Goal: Information Seeking & Learning: Learn about a topic

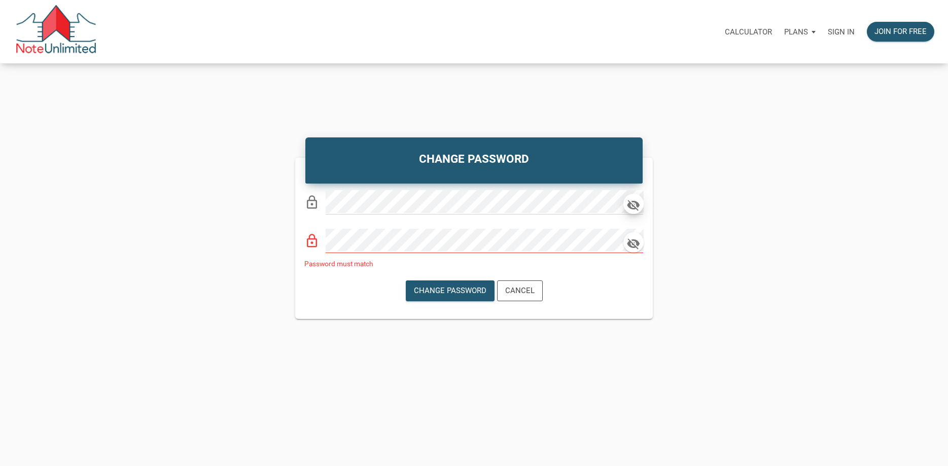
click at [635, 207] on icon "button" at bounding box center [633, 205] width 15 height 14
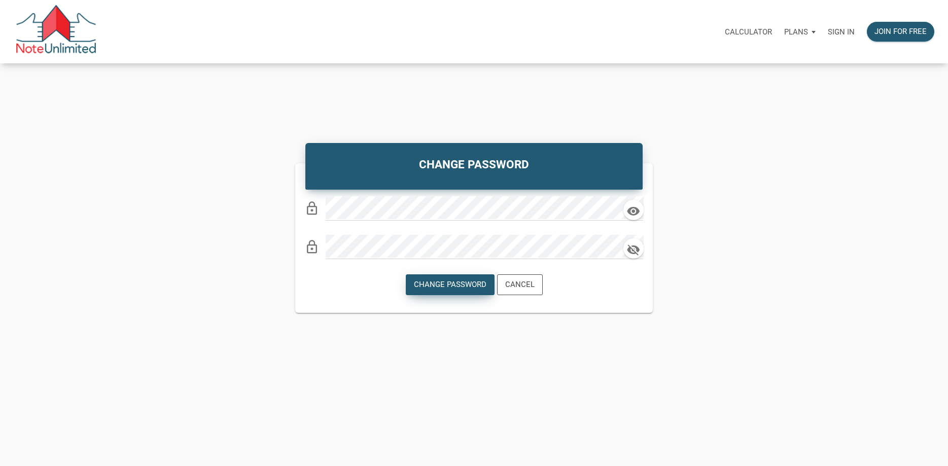
click at [458, 279] on div "Change Password" at bounding box center [450, 285] width 88 height 20
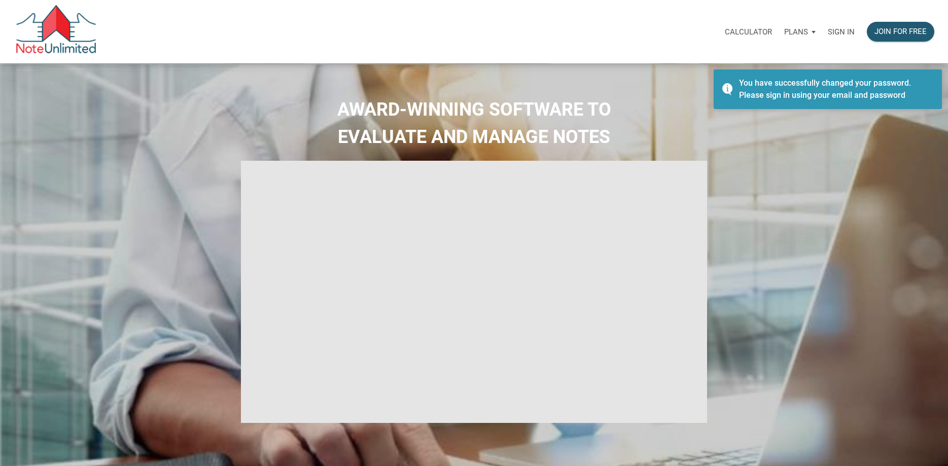
type input "Introduction to new features"
select select
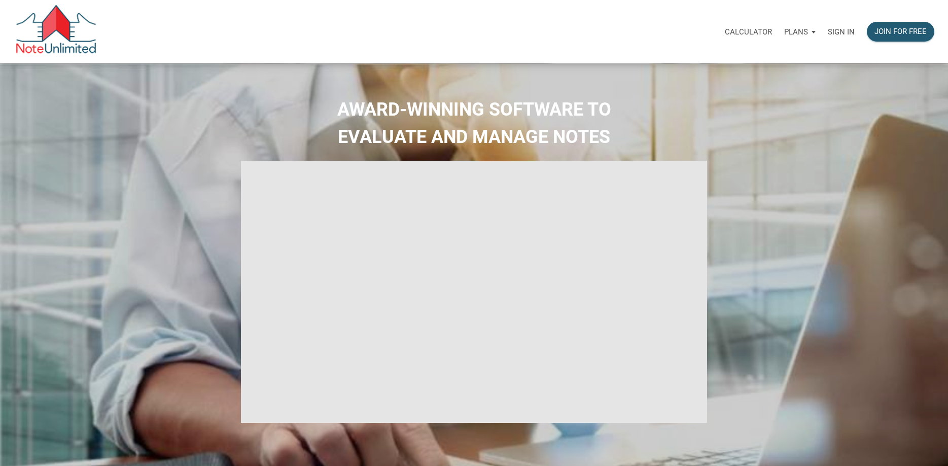
click at [837, 31] on p "Sign in" at bounding box center [840, 31] width 27 height 9
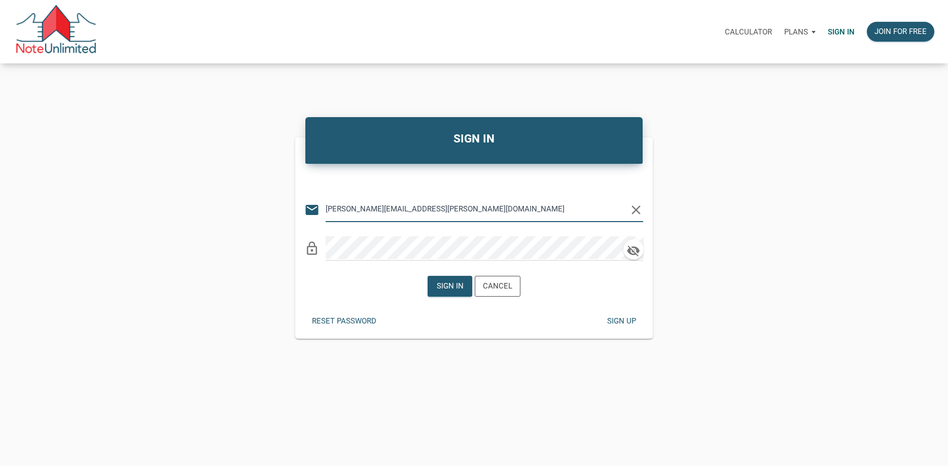
type input "walker.fleming@att.net"
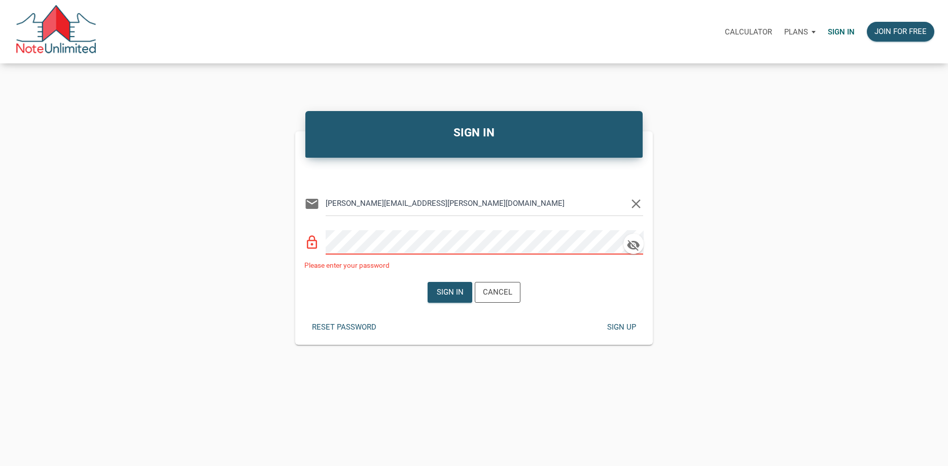
click at [926, 229] on div "SIGN IN Or Be Classical email walker.fleming@att.net clear lock_outline Please …" at bounding box center [474, 226] width 948 height 236
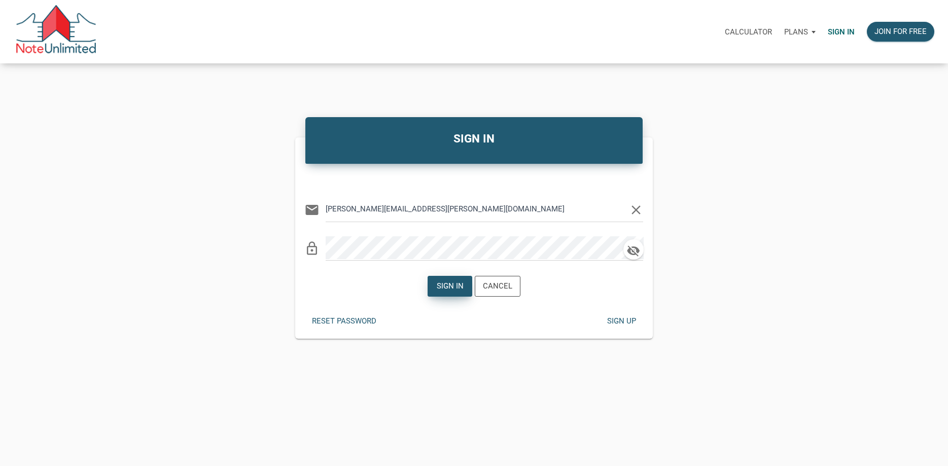
click at [457, 285] on div "Sign in" at bounding box center [450, 286] width 27 height 12
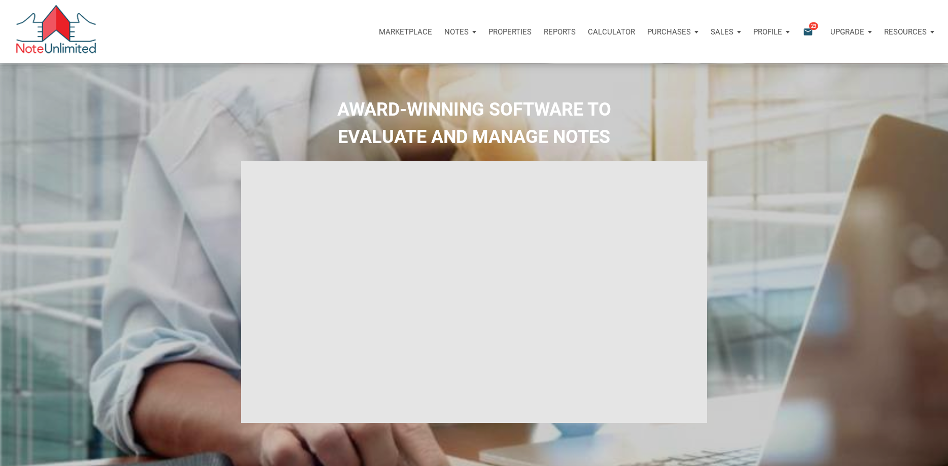
type input "Introduction to new features"
select select
click at [760, 111] on h2 "AWARD-WINNING SOFTWARE TO EVALUATE AND MANAGE NOTES" at bounding box center [474, 123] width 932 height 55
click at [518, 29] on p "Properties" at bounding box center [509, 31] width 43 height 9
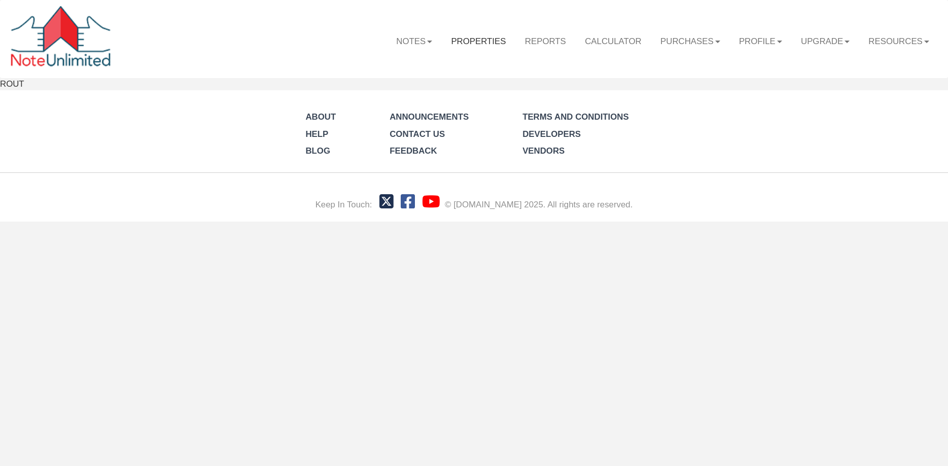
click at [480, 42] on link "Properties" at bounding box center [479, 41] width 74 height 29
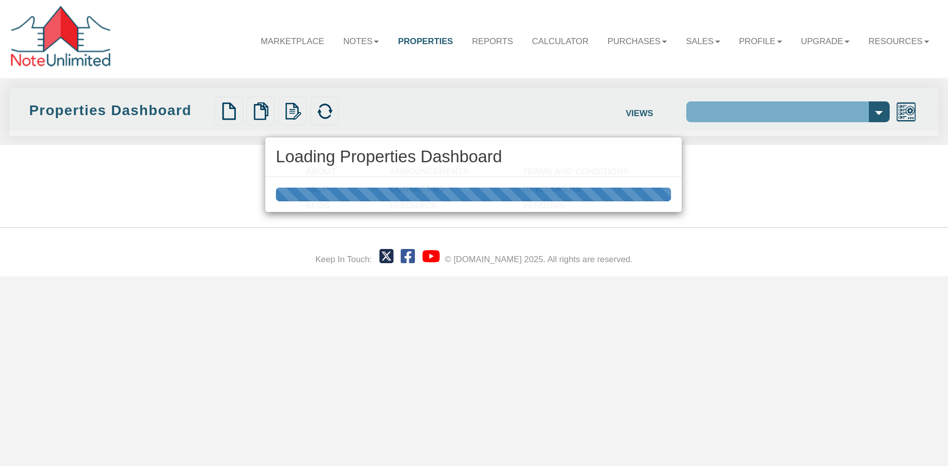
select select "138"
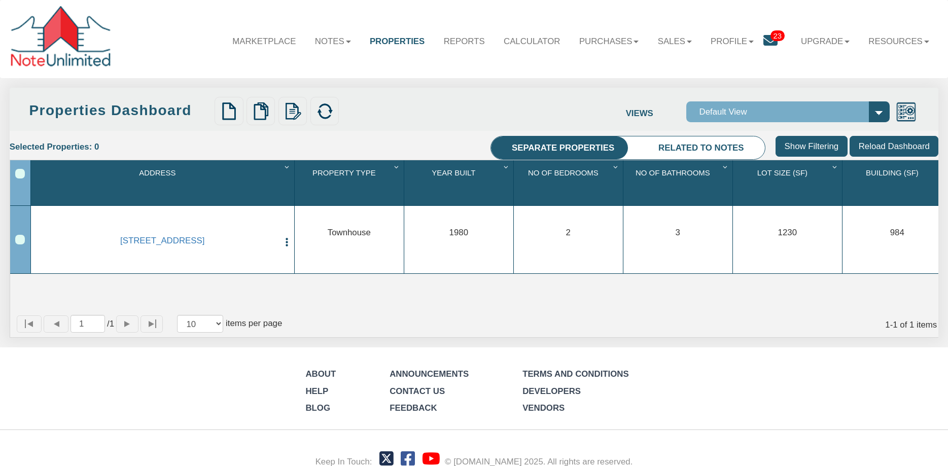
click at [815, 145] on input "Show Filtering" at bounding box center [810, 146] width 71 height 21
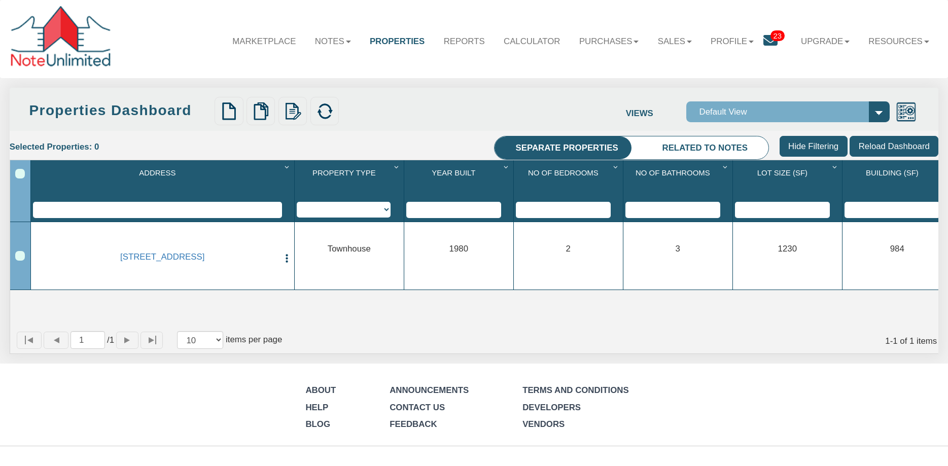
click at [878, 141] on input "Reload Dashboard" at bounding box center [893, 146] width 89 height 21
click at [314, 98] on div at bounding box center [324, 111] width 28 height 28
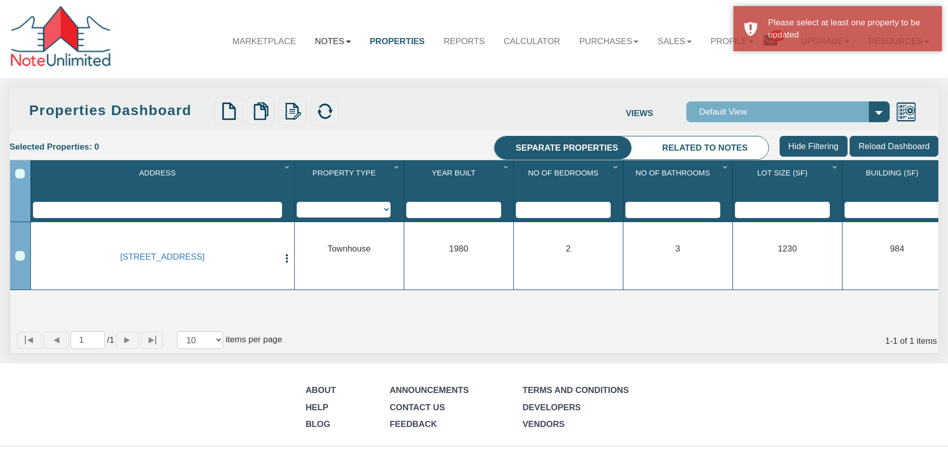
click at [316, 39] on link "Notes" at bounding box center [332, 41] width 55 height 29
click at [346, 41] on b at bounding box center [348, 42] width 5 height 3
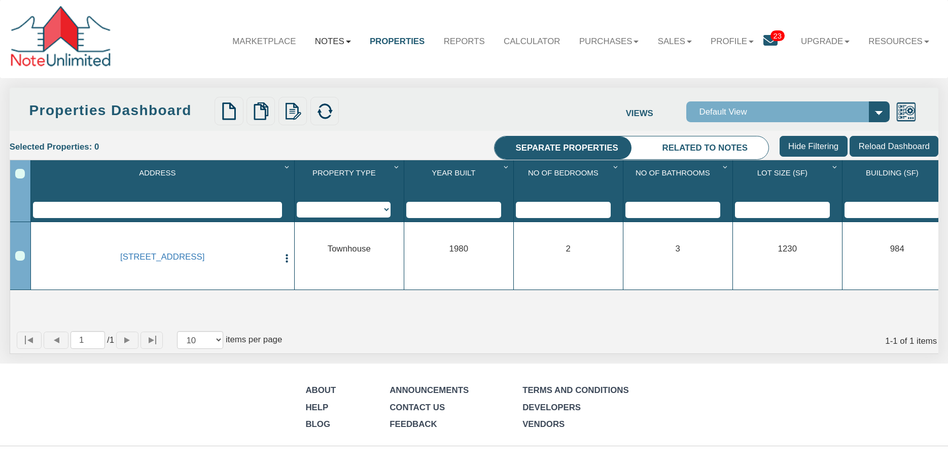
click at [313, 40] on link "Notes" at bounding box center [332, 41] width 55 height 29
click at [251, 39] on link "Marketplace" at bounding box center [264, 41] width 83 height 29
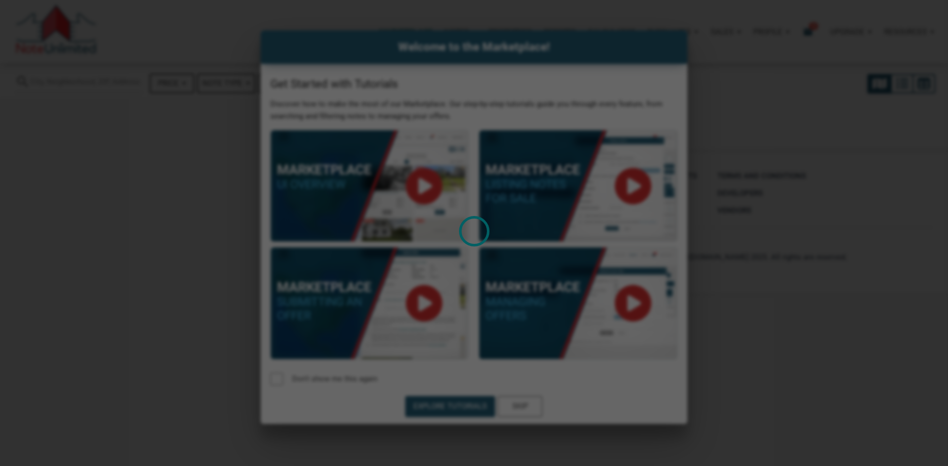
select select
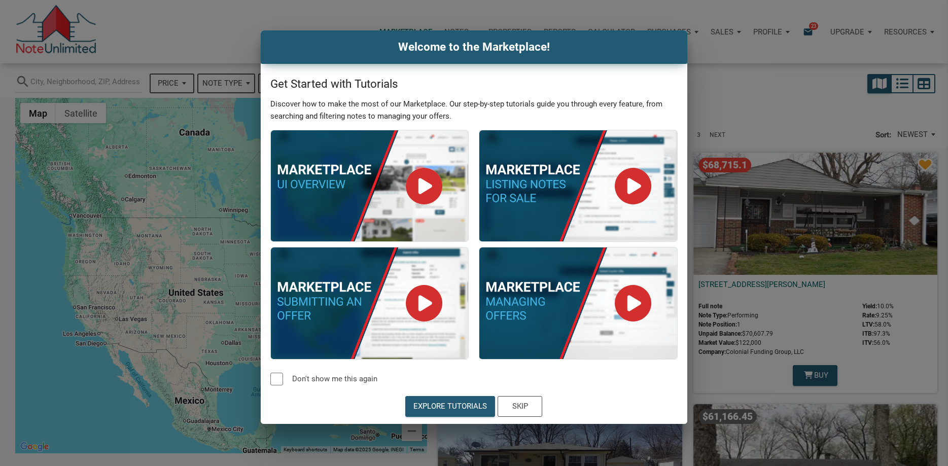
click at [717, 104] on div "Welcome to the Marketplace! Get Started with Tutorials Discover how to make the…" at bounding box center [474, 226] width 948 height 393
click at [516, 404] on div "Skip" at bounding box center [520, 407] width 16 height 12
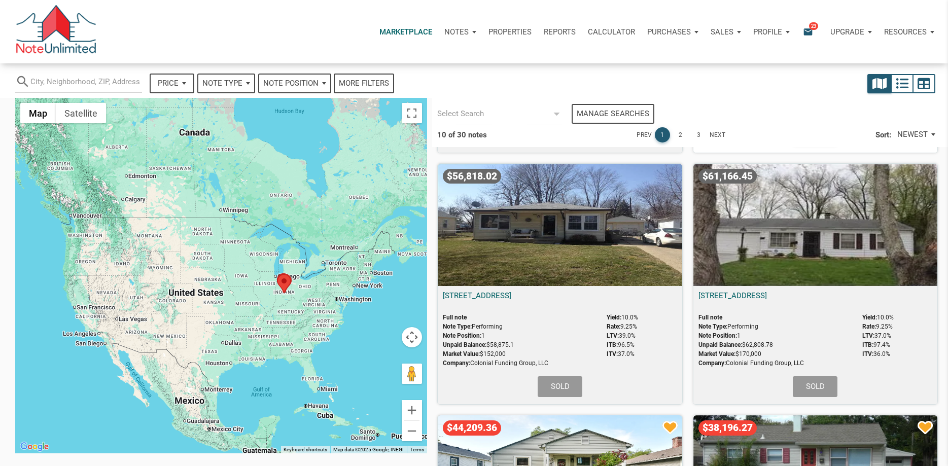
scroll to position [249, 0]
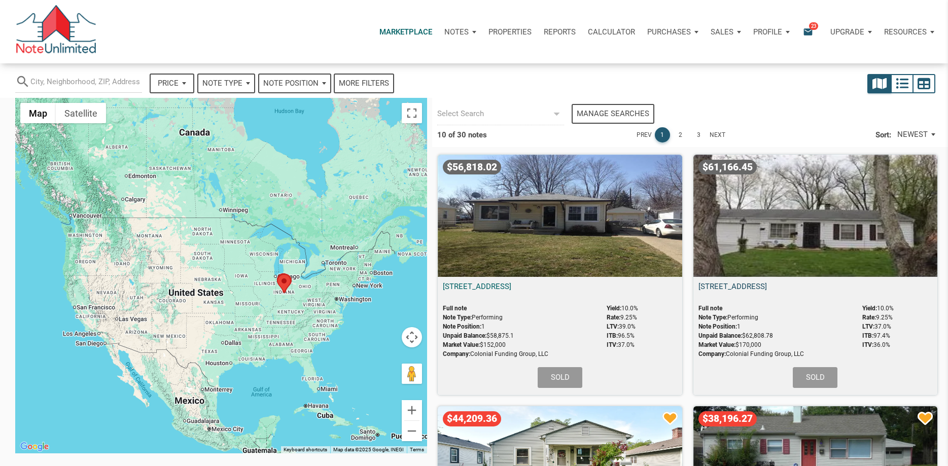
click at [763, 286] on link "[STREET_ADDRESS]" at bounding box center [732, 286] width 68 height 9
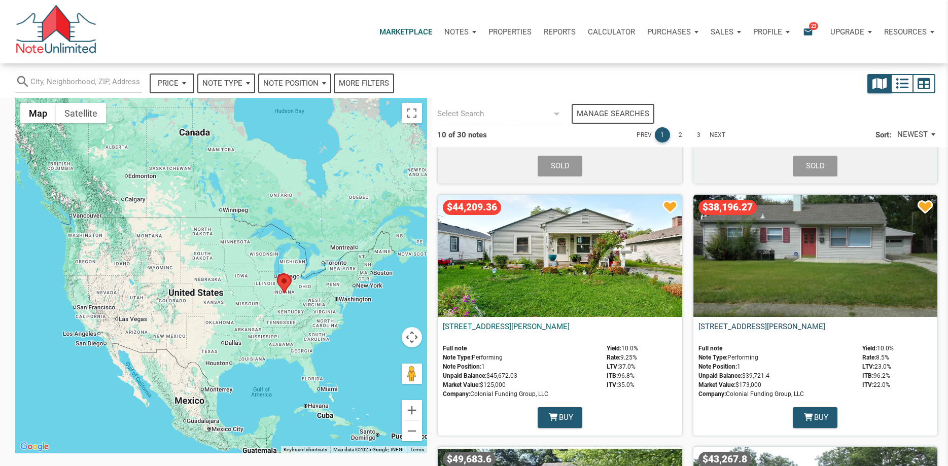
click at [781, 325] on link "[STREET_ADDRESS][PERSON_NAME]" at bounding box center [761, 326] width 127 height 9
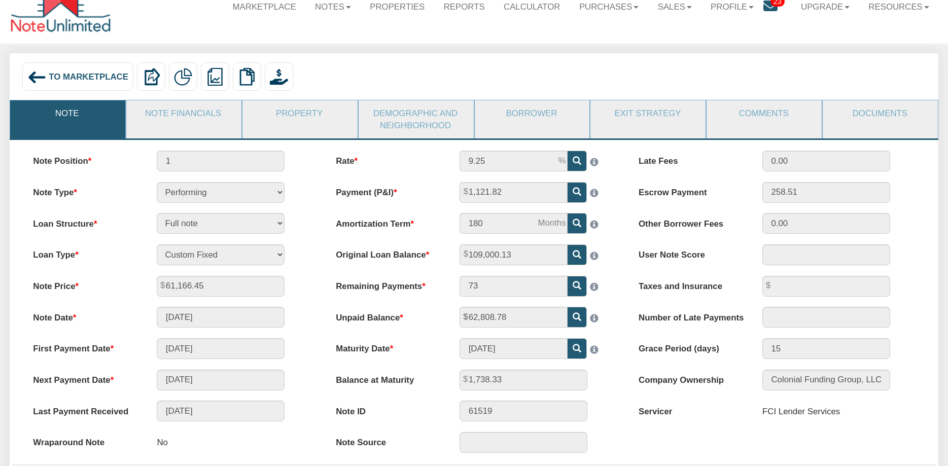
scroll to position [38, 0]
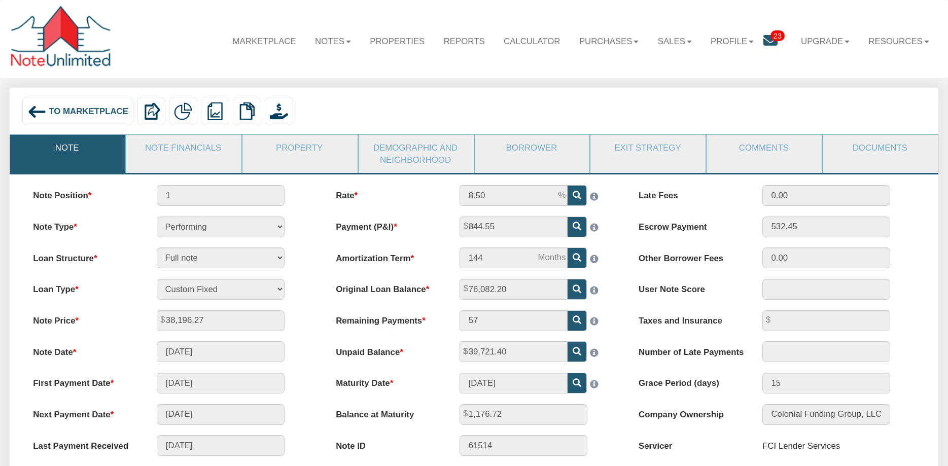
click at [618, 109] on div "To Marketplace Delete with property Delete only note Redeeming and Non-Redeemin…" at bounding box center [474, 113] width 910 height 32
click at [302, 147] on link "Property" at bounding box center [299, 148] width 114 height 26
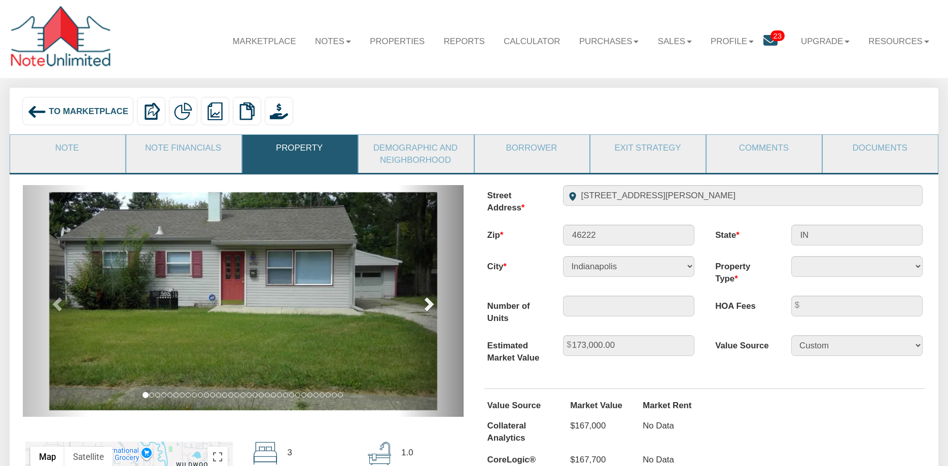
click at [428, 301] on span at bounding box center [427, 303] width 15 height 15
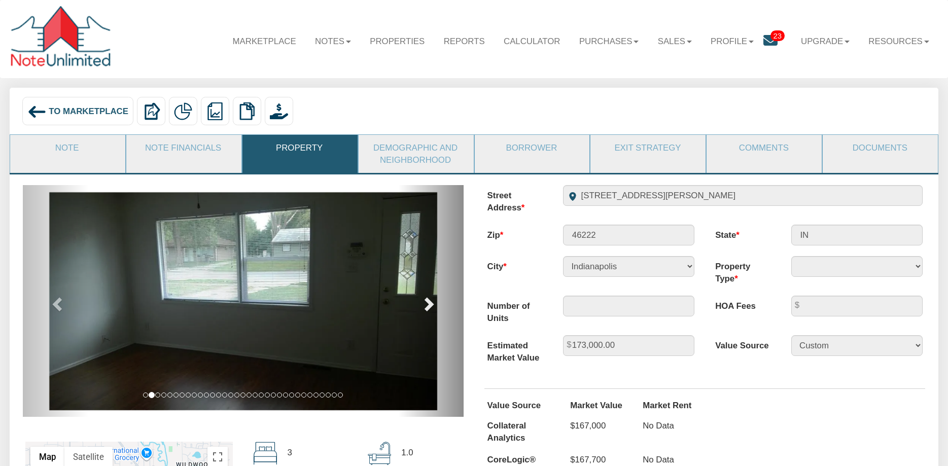
click at [428, 301] on span at bounding box center [427, 303] width 15 height 15
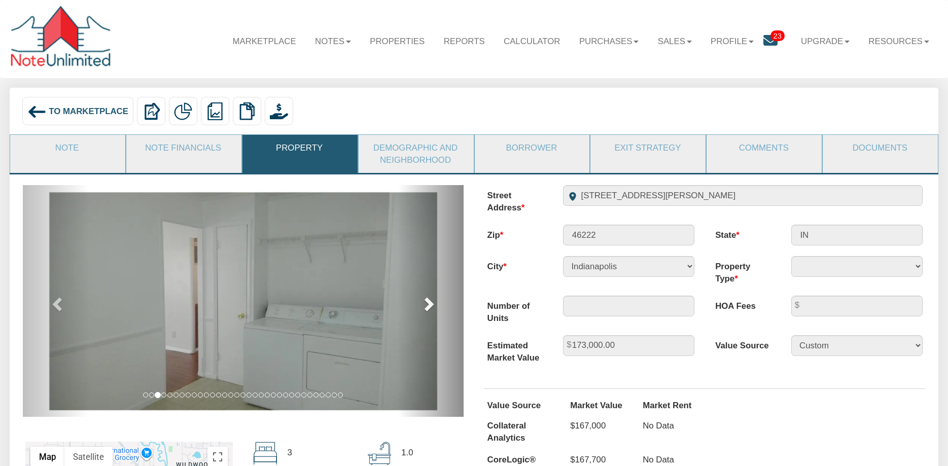
click at [428, 301] on span at bounding box center [427, 303] width 15 height 15
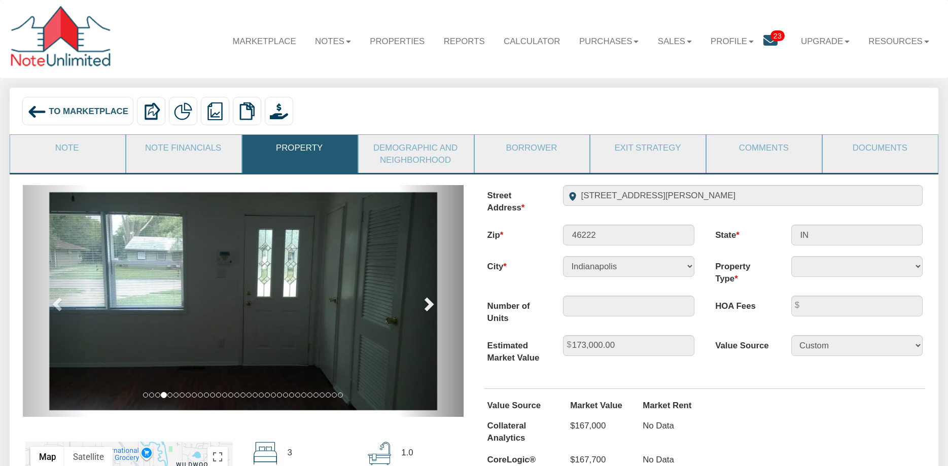
click at [428, 301] on span at bounding box center [427, 303] width 15 height 15
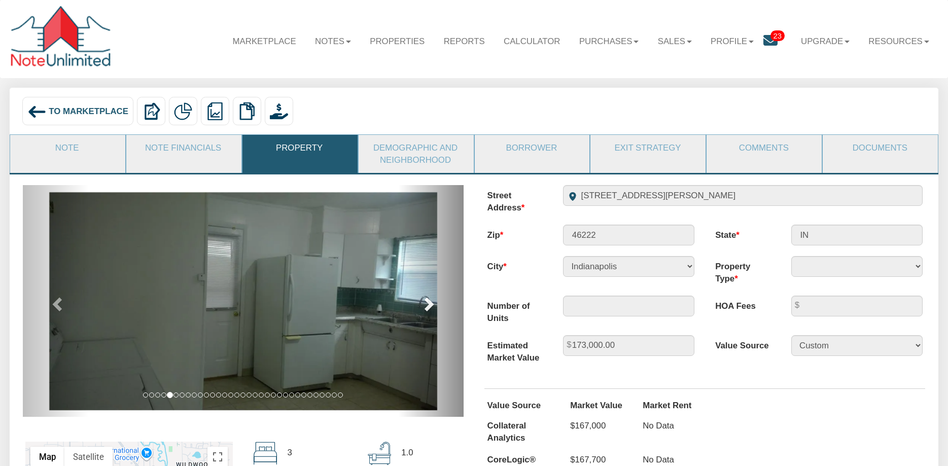
click at [428, 301] on span at bounding box center [427, 303] width 15 height 15
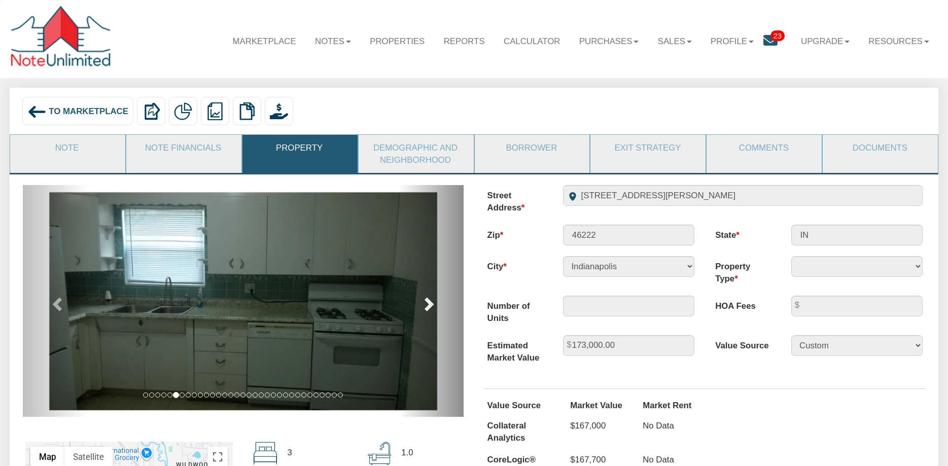
click at [428, 301] on span at bounding box center [427, 303] width 15 height 15
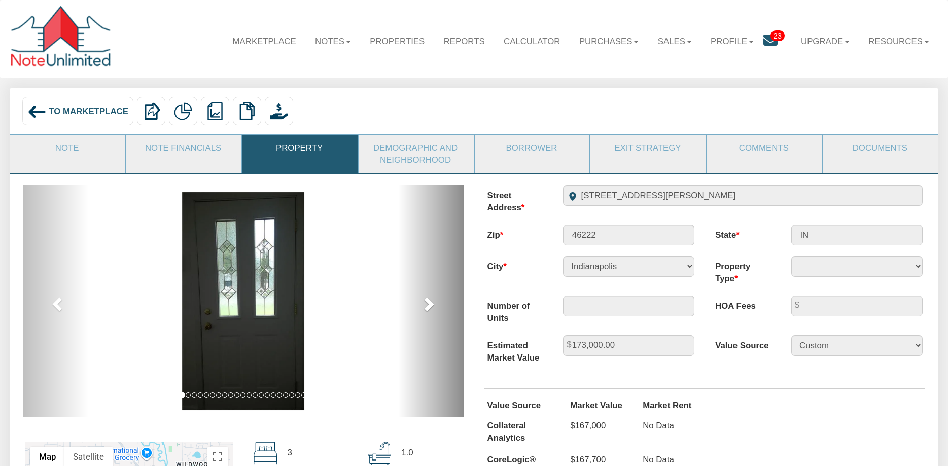
click at [428, 301] on span at bounding box center [427, 303] width 15 height 15
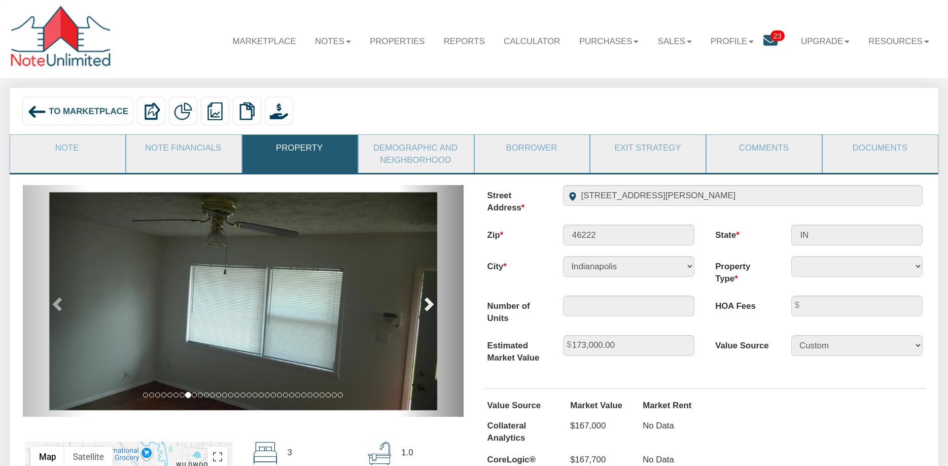
click at [428, 301] on span at bounding box center [427, 303] width 15 height 15
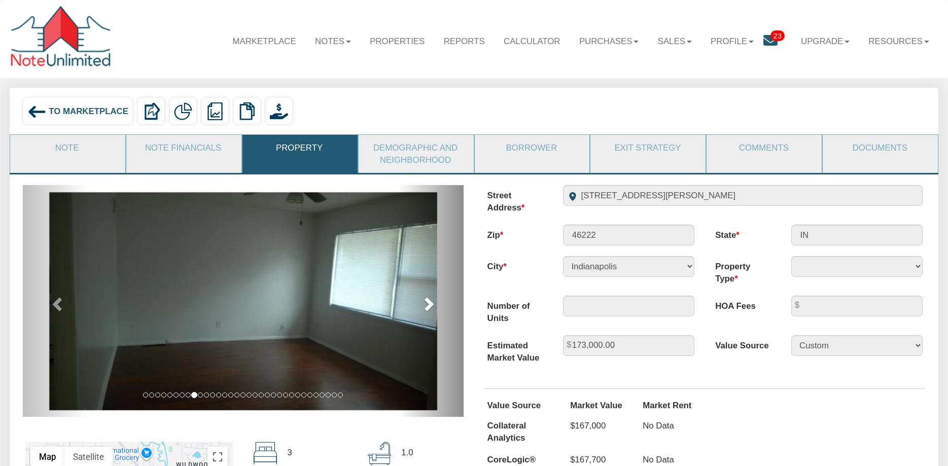
click at [428, 301] on span at bounding box center [427, 303] width 15 height 15
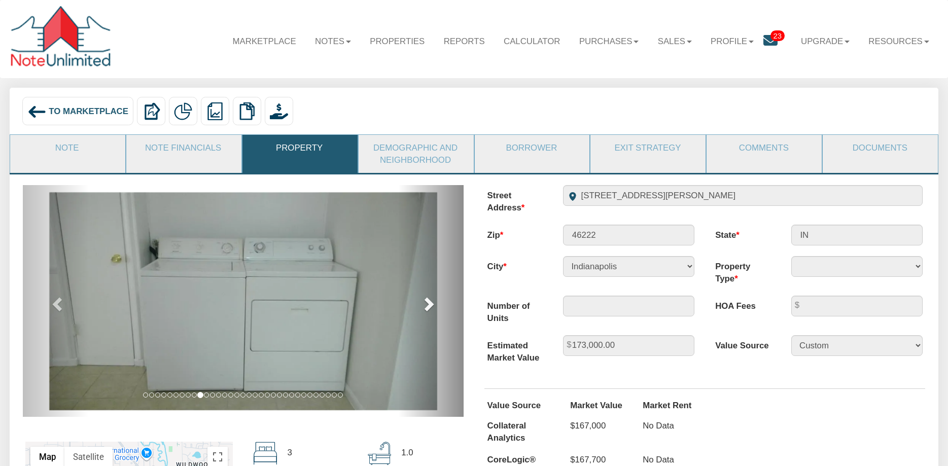
click at [428, 301] on span at bounding box center [427, 303] width 15 height 15
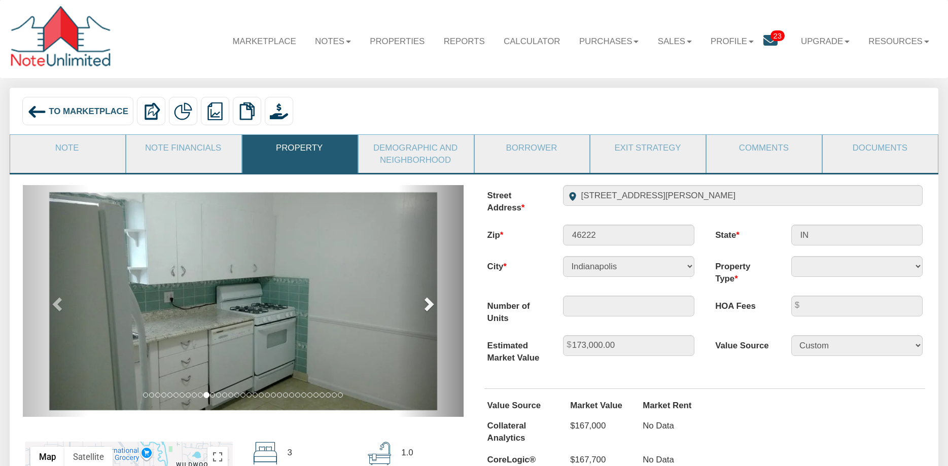
click at [428, 301] on span at bounding box center [427, 303] width 15 height 15
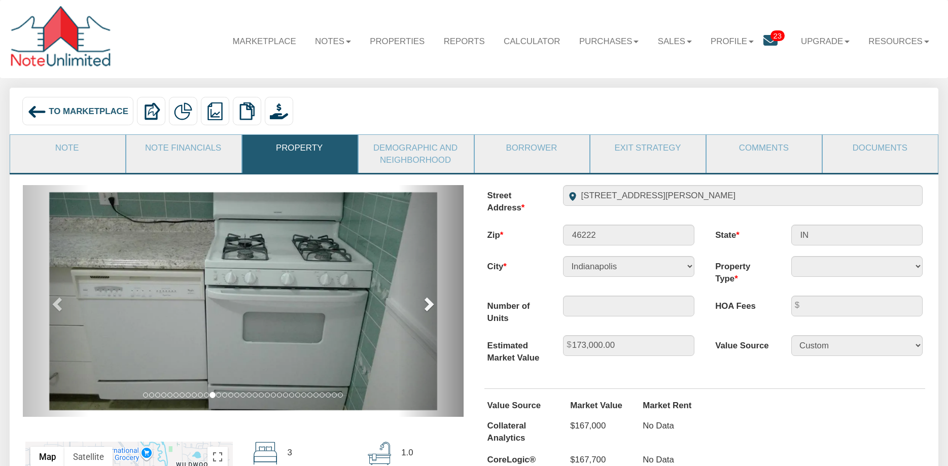
click at [428, 301] on span at bounding box center [427, 303] width 15 height 15
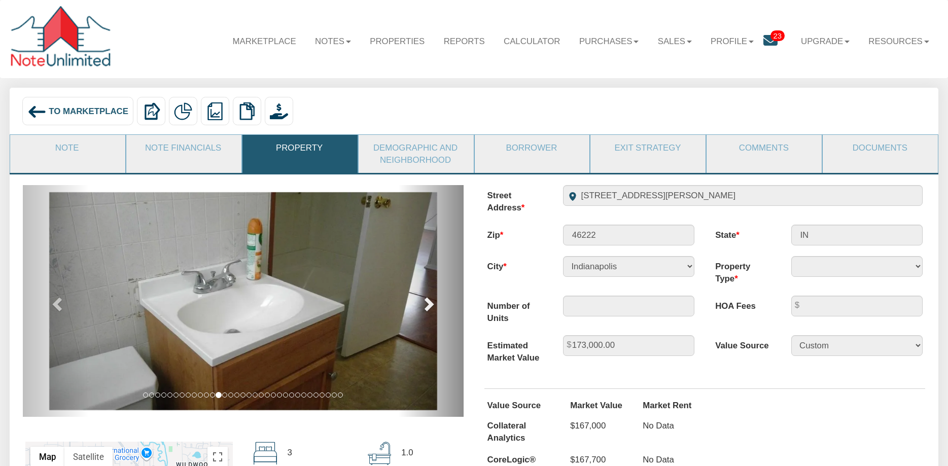
click at [428, 301] on span at bounding box center [427, 303] width 15 height 15
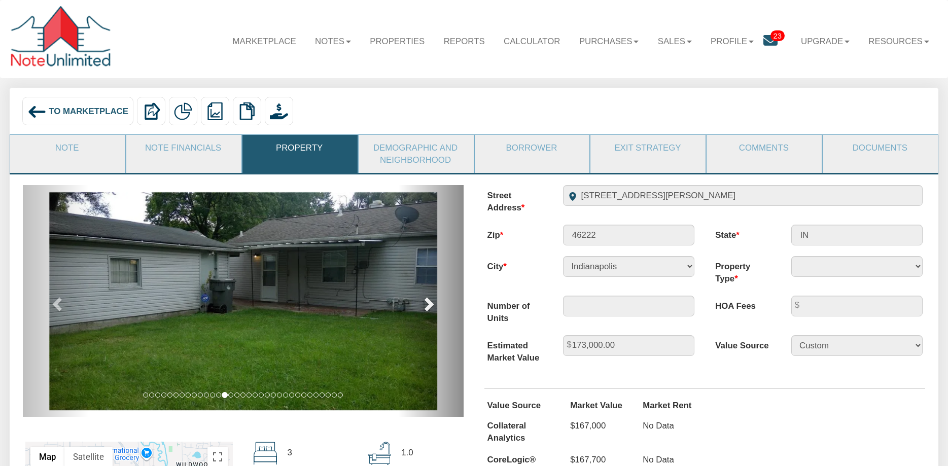
click at [428, 301] on span at bounding box center [427, 303] width 15 height 15
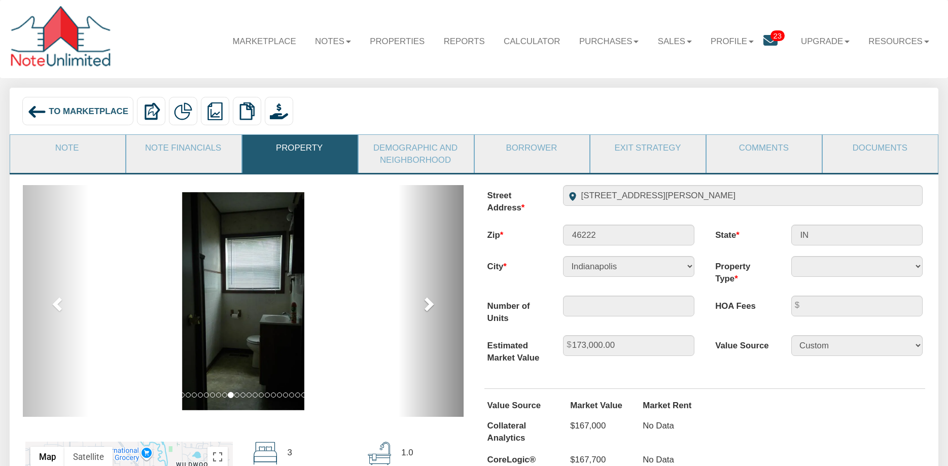
click at [428, 301] on span at bounding box center [427, 303] width 15 height 15
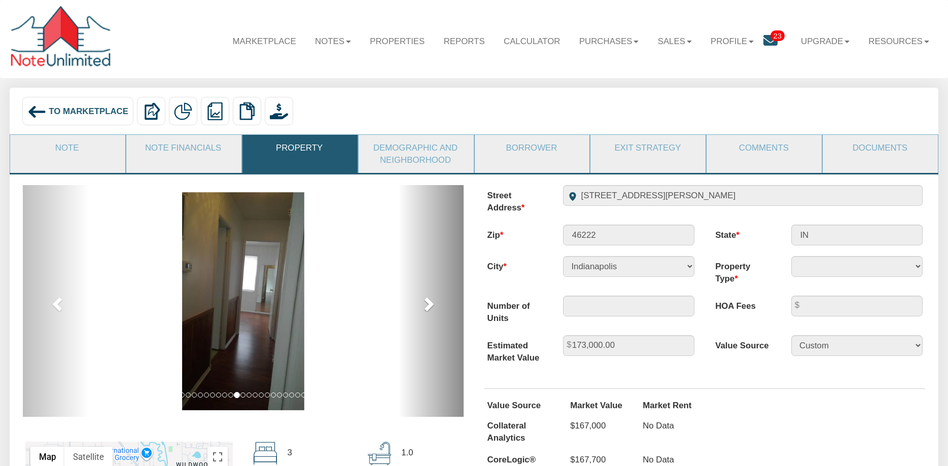
click at [428, 301] on span at bounding box center [427, 303] width 15 height 15
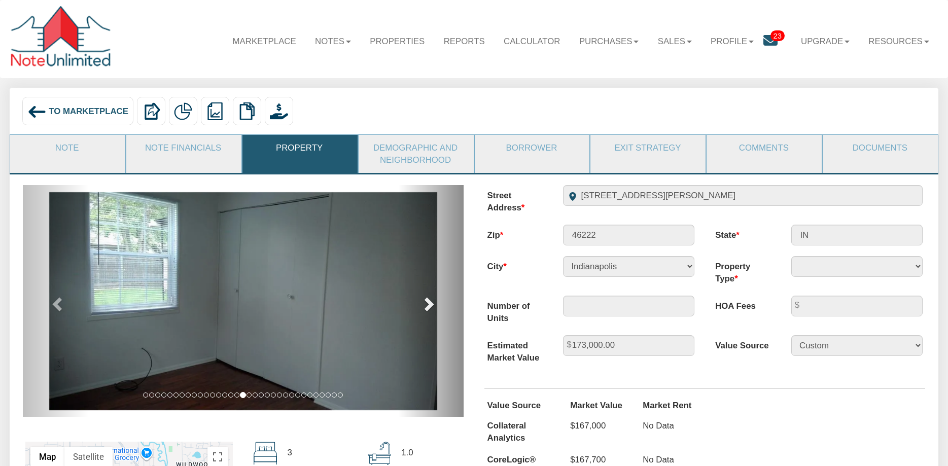
click at [428, 301] on span at bounding box center [427, 303] width 15 height 15
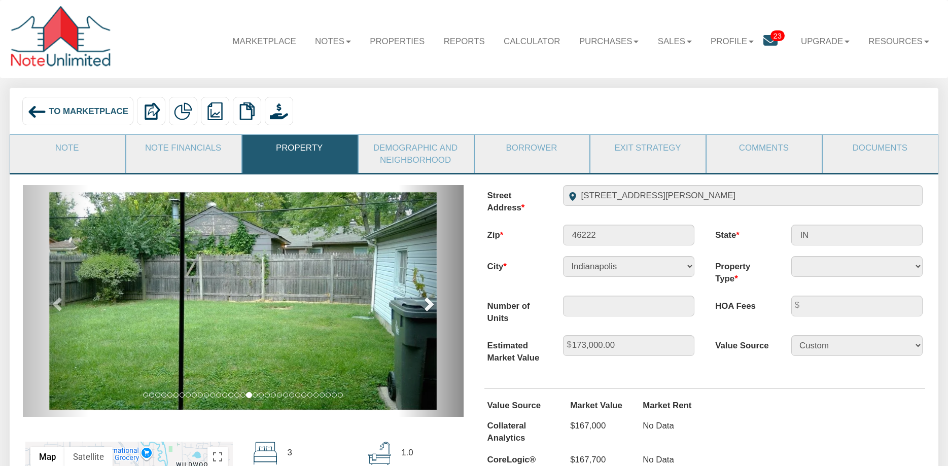
click at [428, 301] on span at bounding box center [427, 303] width 15 height 15
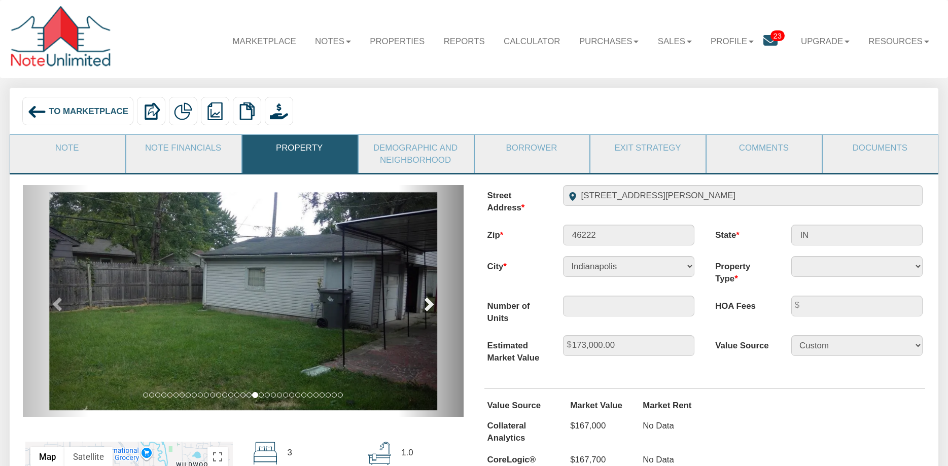
click at [428, 301] on span at bounding box center [427, 303] width 15 height 15
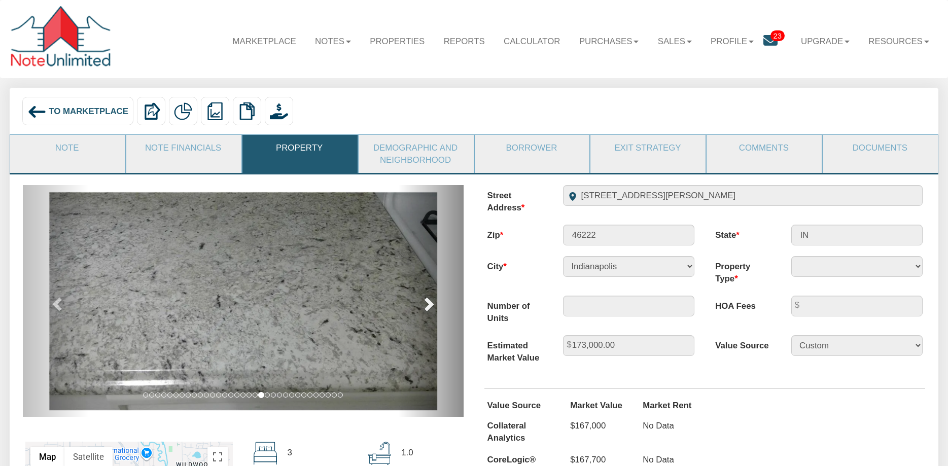
click at [428, 301] on span at bounding box center [427, 303] width 15 height 15
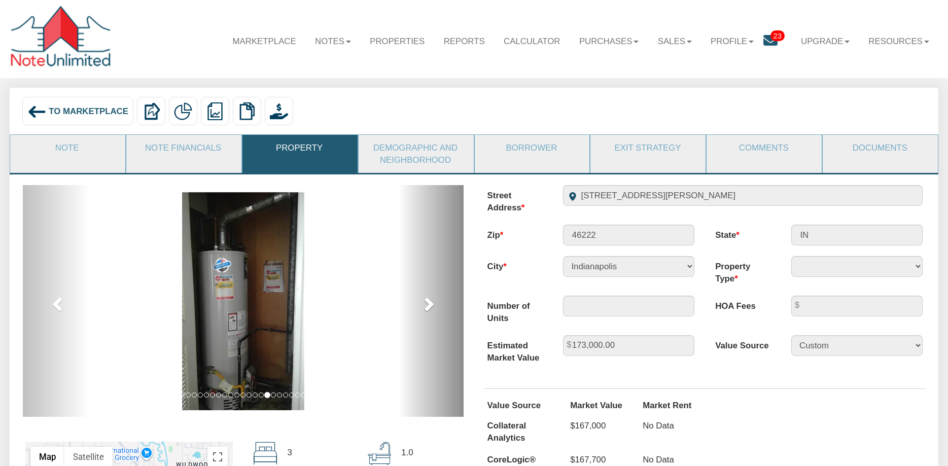
click at [428, 301] on span at bounding box center [427, 303] width 15 height 15
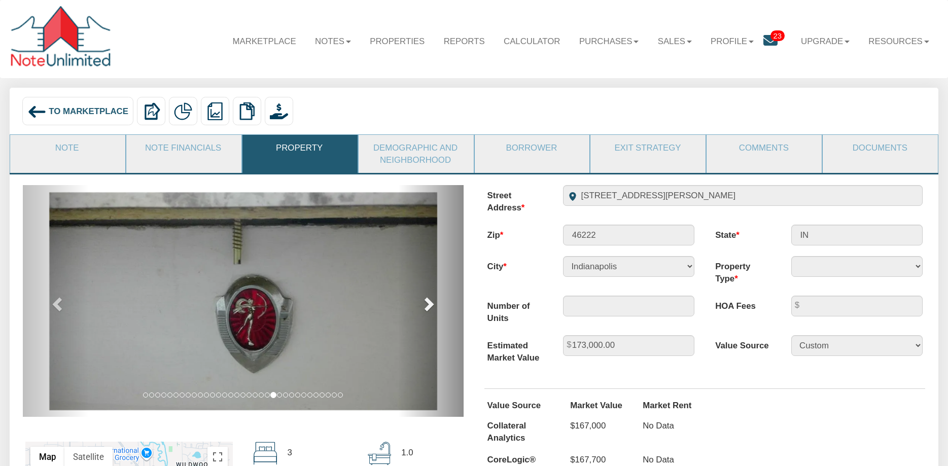
click at [428, 301] on span at bounding box center [427, 303] width 15 height 15
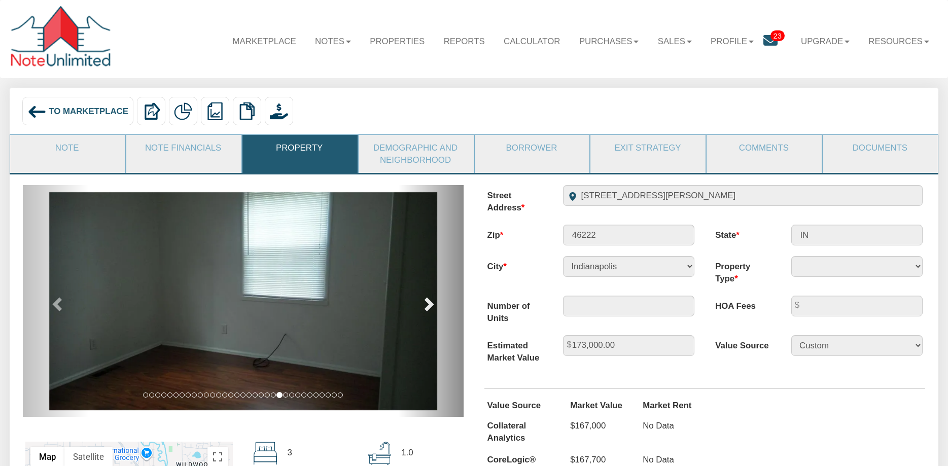
click at [428, 301] on span at bounding box center [427, 303] width 15 height 15
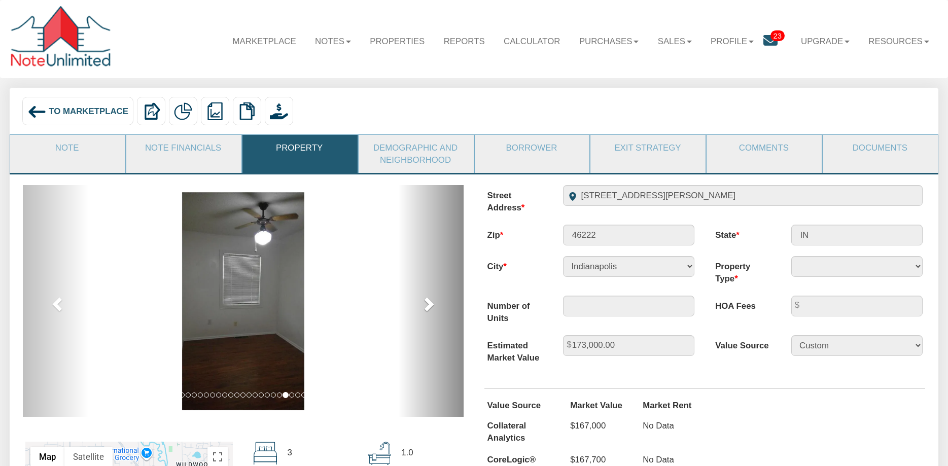
click at [428, 301] on span at bounding box center [427, 303] width 15 height 15
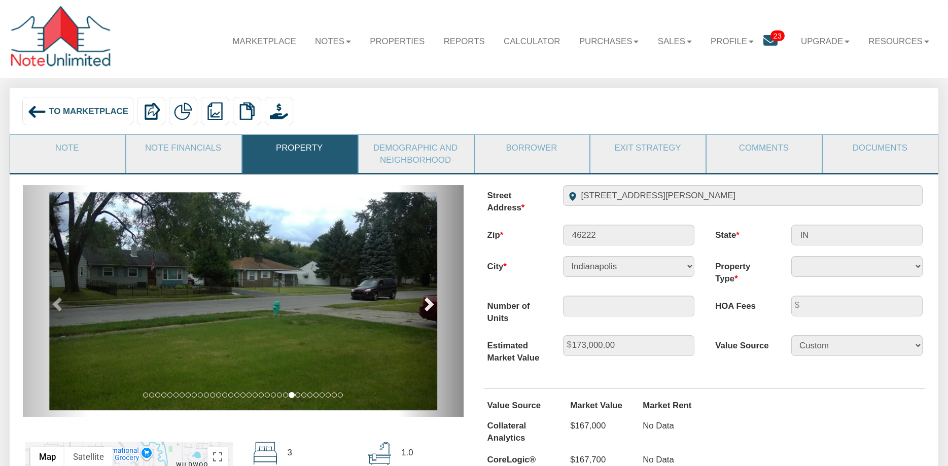
click at [428, 301] on span at bounding box center [427, 303] width 15 height 15
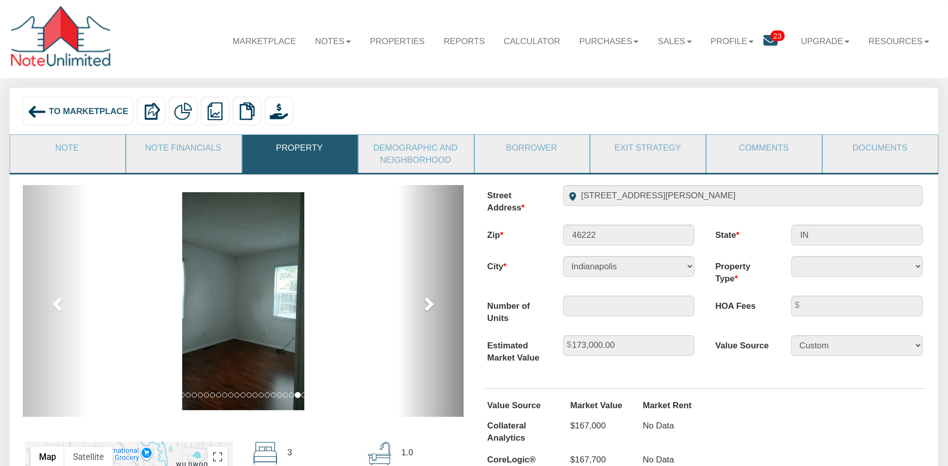
click at [428, 301] on span at bounding box center [427, 303] width 15 height 15
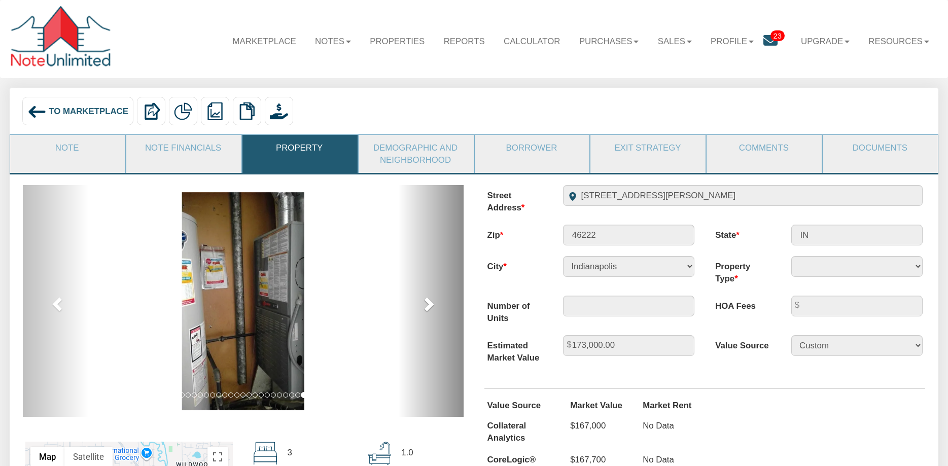
click at [428, 301] on span at bounding box center [427, 303] width 15 height 15
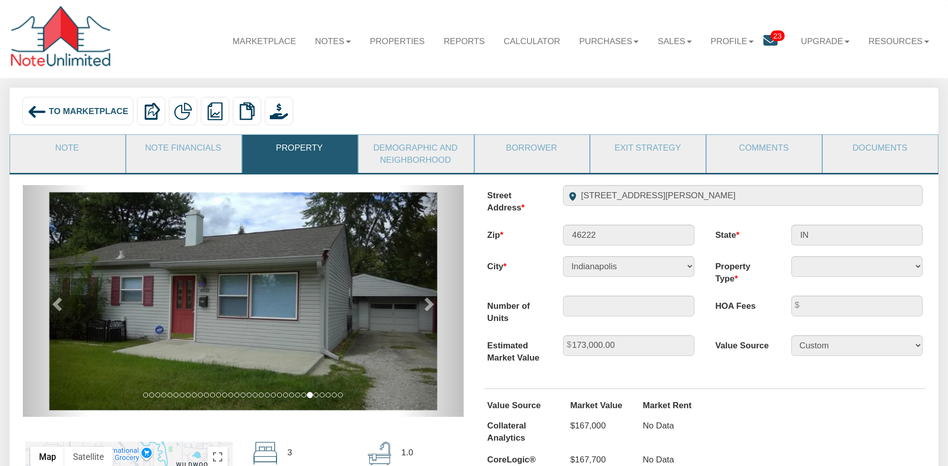
click at [390, 300] on img at bounding box center [243, 301] width 388 height 218
